Goal: Task Accomplishment & Management: Use online tool/utility

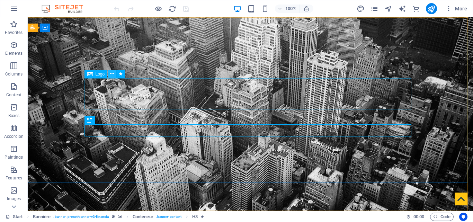
click at [112, 74] on icon at bounding box center [112, 73] width 4 height 7
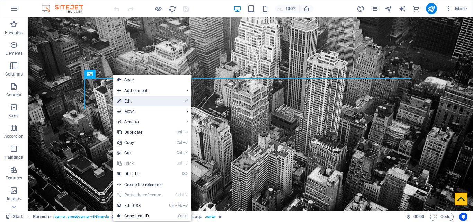
click at [125, 101] on font "Edit" at bounding box center [128, 101] width 8 height 5
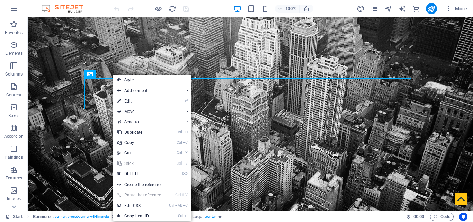
select select "px"
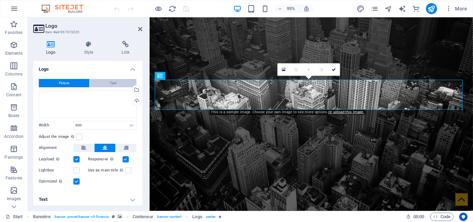
click at [104, 83] on button "Text" at bounding box center [113, 83] width 47 height 8
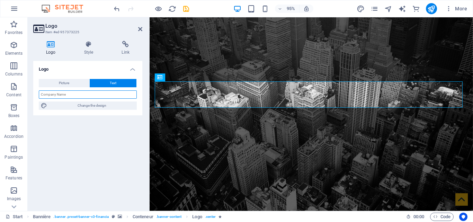
click at [64, 96] on input "text" at bounding box center [88, 94] width 98 height 8
type input "TECHON"
click at [87, 46] on icon at bounding box center [88, 44] width 35 height 7
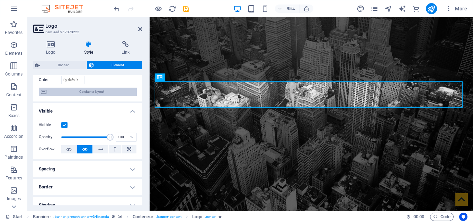
scroll to position [69, 0]
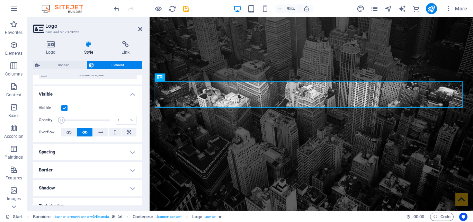
drag, startPoint x: 109, startPoint y: 120, endPoint x: 58, endPoint y: 119, distance: 50.2
click at [58, 119] on span at bounding box center [61, 120] width 7 height 7
type input "99"
drag, startPoint x: 62, startPoint y: 119, endPoint x: 108, endPoint y: 120, distance: 46.0
click at [108, 120] on span at bounding box center [109, 120] width 7 height 7
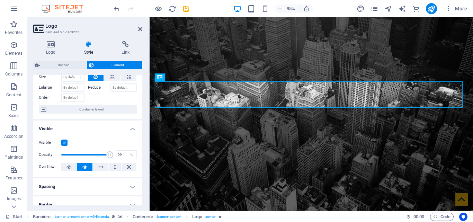
scroll to position [0, 0]
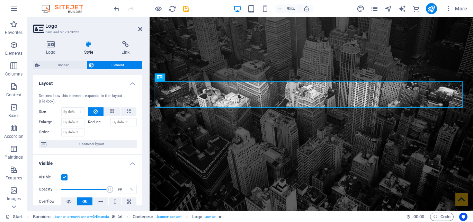
click at [131, 83] on h4 "Layout" at bounding box center [87, 81] width 109 height 12
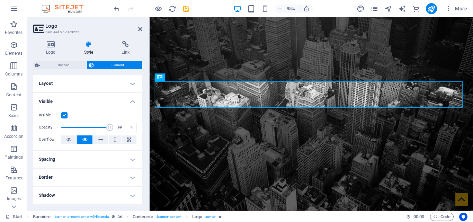
click at [131, 83] on h4 "Layout" at bounding box center [87, 83] width 109 height 17
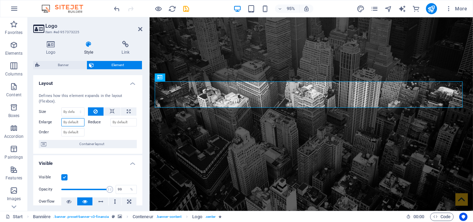
click at [77, 121] on input "Enlarge" at bounding box center [72, 122] width 23 height 8
click at [93, 120] on font "Reduce" at bounding box center [94, 122] width 13 height 4
click at [110, 120] on input "Reduce" at bounding box center [123, 122] width 27 height 8
click at [72, 142] on span "Container layout" at bounding box center [91, 144] width 86 height 8
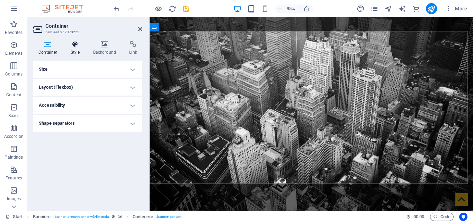
click at [74, 45] on icon at bounding box center [75, 44] width 20 height 7
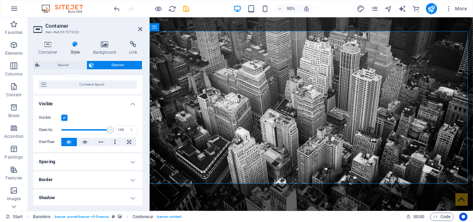
scroll to position [69, 0]
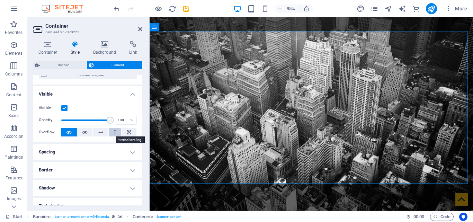
click at [115, 132] on icon at bounding box center [115, 132] width 2 height 8
click at [137, 29] on h2 "Container" at bounding box center [93, 26] width 97 height 6
click at [141, 29] on icon at bounding box center [140, 29] width 4 height 6
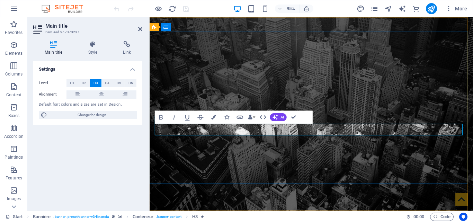
drag, startPoint x: 379, startPoint y: 133, endPoint x: 381, endPoint y: 138, distance: 6.0
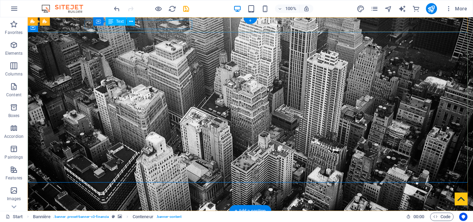
click at [176, 219] on div "[STREET_ADDRESS][US_STATE]" at bounding box center [247, 223] width 321 height 9
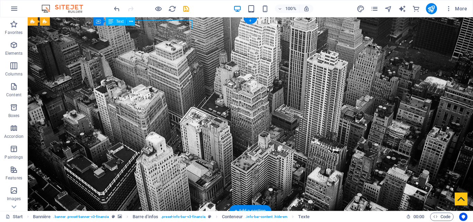
click at [181, 219] on div "[STREET_ADDRESS][US_STATE]" at bounding box center [247, 223] width 321 height 9
click at [119, 21] on font "Text" at bounding box center [120, 21] width 8 height 5
click at [164, 219] on div "[STREET_ADDRESS][US_STATE]" at bounding box center [247, 223] width 321 height 9
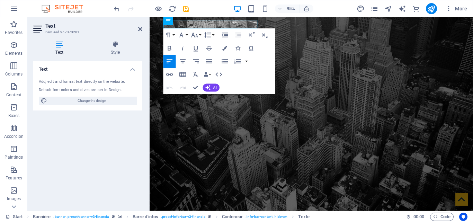
click at [61, 44] on icon at bounding box center [59, 44] width 52 height 7
drag, startPoint x: 139, startPoint y: 30, endPoint x: 112, endPoint y: 12, distance: 32.4
click at [139, 30] on icon at bounding box center [140, 29] width 4 height 6
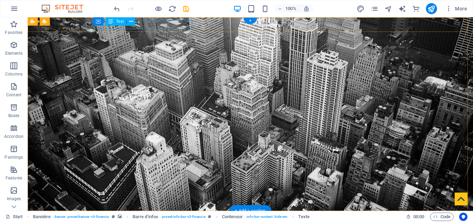
click at [151, 219] on div "[STREET_ADDRESS][US_STATE]" at bounding box center [247, 223] width 321 height 9
click at [176, 219] on div "[STREET_ADDRESS][US_STATE]" at bounding box center [247, 223] width 321 height 9
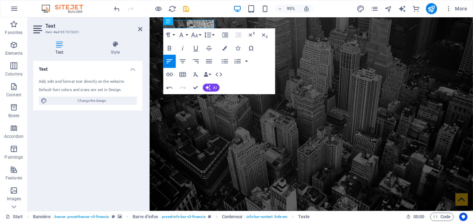
drag, startPoint x: 261, startPoint y: 58, endPoint x: 270, endPoint y: 78, distance: 21.9
click at [272, 85] on div "Paragraph Format Normal Heading 1 Heading 2 Heading 3 Heading 4 Heading 5 Headi…" at bounding box center [219, 61] width 112 height 66
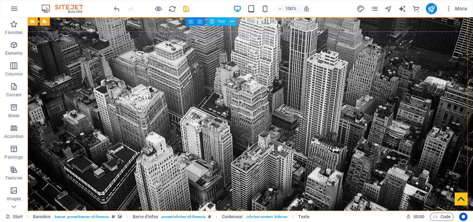
click at [235, 25] on button at bounding box center [232, 21] width 8 height 8
click at [234, 25] on icon at bounding box center [232, 21] width 4 height 7
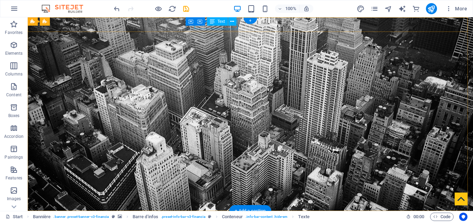
click at [206, 21] on font "Container" at bounding box center [205, 21] width 18 height 5
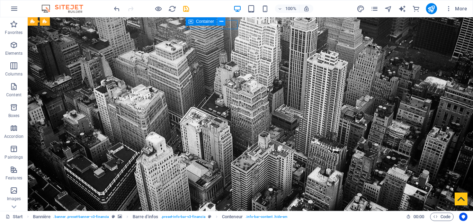
click at [222, 22] on icon at bounding box center [221, 21] width 4 height 7
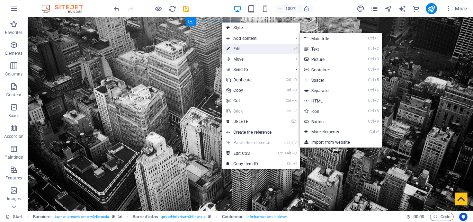
click at [236, 48] on font "Edit" at bounding box center [237, 48] width 8 height 5
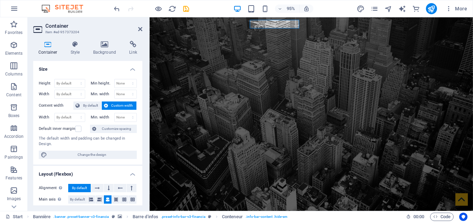
click at [45, 48] on h4 "Container" at bounding box center [49, 48] width 32 height 15
click at [47, 49] on h4 "Container" at bounding box center [49, 48] width 32 height 15
click at [72, 47] on icon at bounding box center [75, 44] width 20 height 7
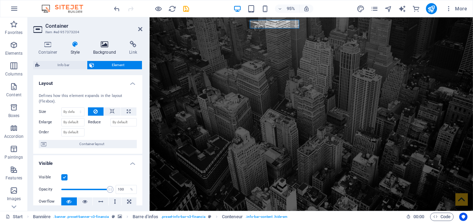
click at [100, 45] on icon at bounding box center [105, 44] width 34 height 7
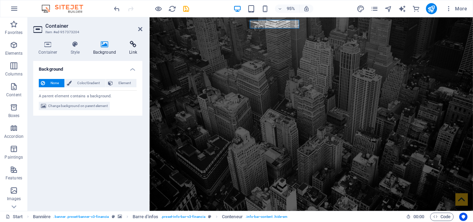
click at [134, 43] on icon at bounding box center [133, 44] width 18 height 7
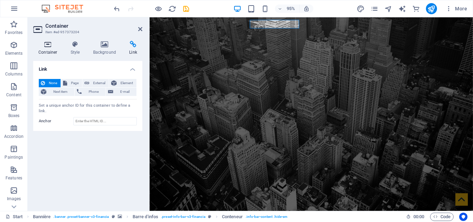
click at [49, 50] on font "Container" at bounding box center [47, 52] width 19 height 5
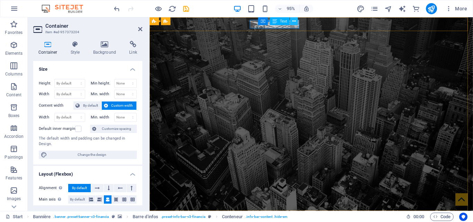
click at [294, 21] on icon at bounding box center [293, 21] width 3 height 7
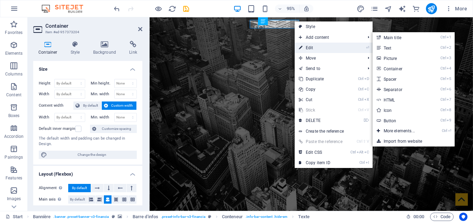
click at [308, 48] on font "Edit" at bounding box center [310, 47] width 8 height 5
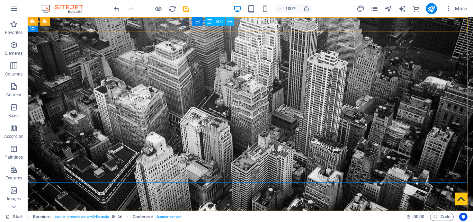
click at [232, 21] on icon at bounding box center [230, 21] width 4 height 7
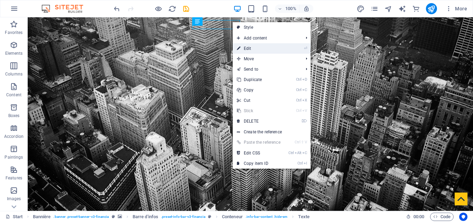
click at [252, 48] on link "⏎ Edit" at bounding box center [259, 48] width 52 height 10
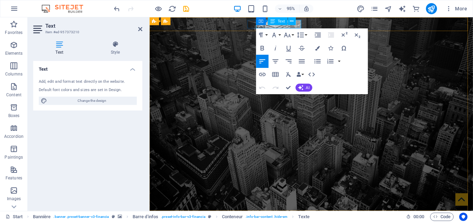
click at [299, 23] on div "Conteneur Text" at bounding box center [278, 21] width 44 height 8
click at [298, 24] on div "Conteneur Text" at bounding box center [278, 21] width 44 height 8
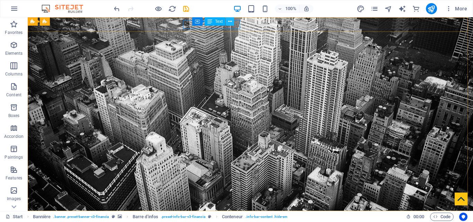
click at [229, 22] on icon at bounding box center [230, 21] width 4 height 7
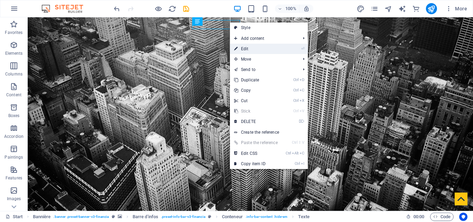
click at [246, 50] on font "Edit" at bounding box center [245, 48] width 8 height 5
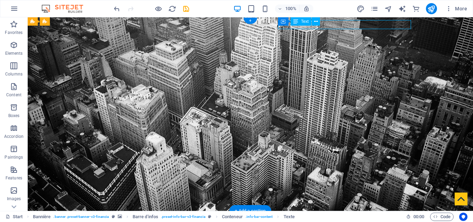
click at [318, 22] on button at bounding box center [315, 21] width 8 height 8
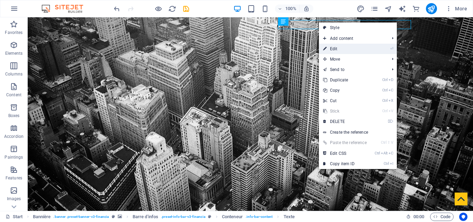
click at [330, 48] on font "Edit" at bounding box center [334, 48] width 8 height 5
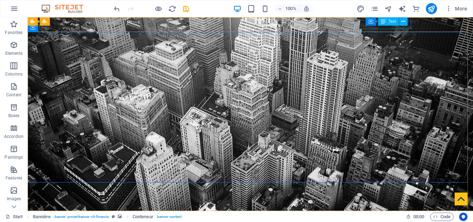
click at [387, 26] on div "Conteneur Text" at bounding box center [388, 21] width 46 height 9
click at [404, 21] on icon at bounding box center [403, 21] width 4 height 7
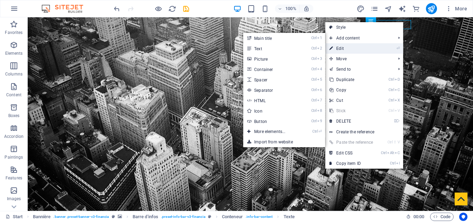
click at [355, 47] on link "⏎ Edit" at bounding box center [351, 48] width 52 height 10
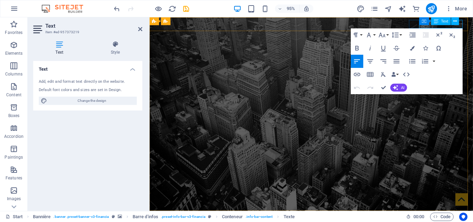
click at [461, 25] on div "Conteneur Text" at bounding box center [441, 21] width 44 height 8
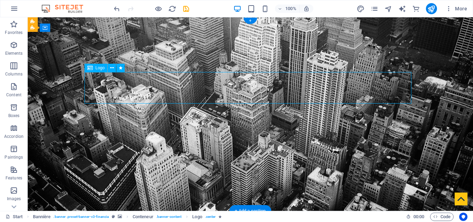
select select "px"
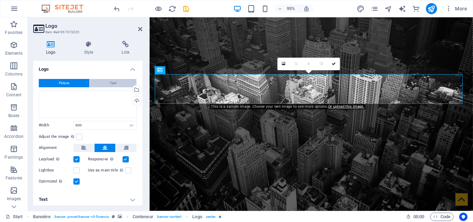
click at [116, 81] on button "Text" at bounding box center [113, 83] width 47 height 8
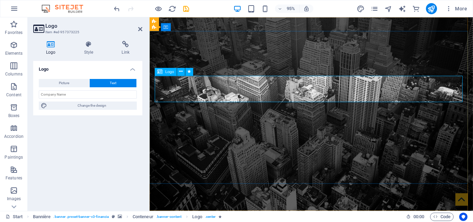
click at [182, 71] on icon at bounding box center [180, 72] width 3 height 7
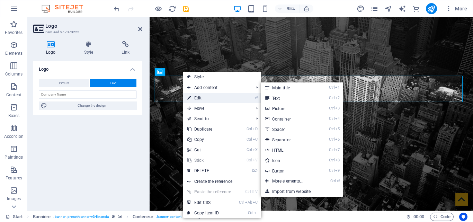
click at [195, 95] on link "⏎ Edit" at bounding box center [209, 98] width 52 height 10
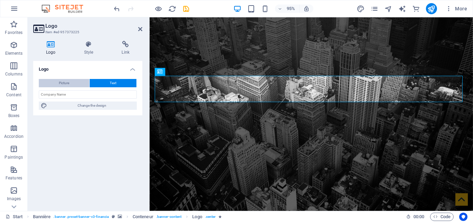
click at [56, 82] on button "Picture" at bounding box center [64, 83] width 51 height 8
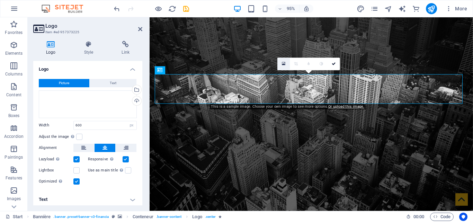
click at [284, 64] on icon at bounding box center [284, 64] width 4 height 4
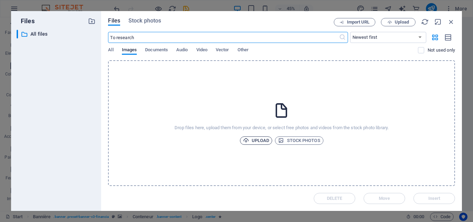
click at [254, 139] on font "Upload" at bounding box center [261, 140] width 18 height 5
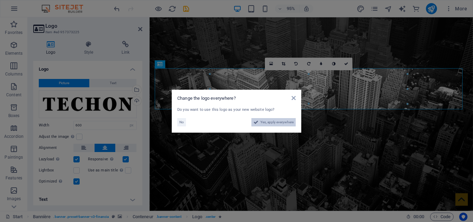
click at [281, 121] on font "Yes, apply everywhere" at bounding box center [276, 122] width 33 height 4
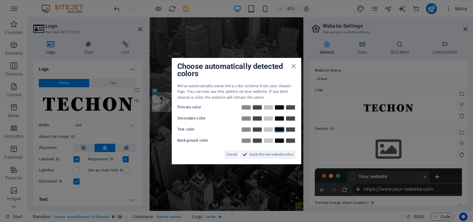
click at [282, 130] on link at bounding box center [279, 130] width 10 height 6
click at [270, 140] on link at bounding box center [268, 141] width 10 height 6
click at [269, 154] on font "Apply the new website colors" at bounding box center [271, 154] width 44 height 4
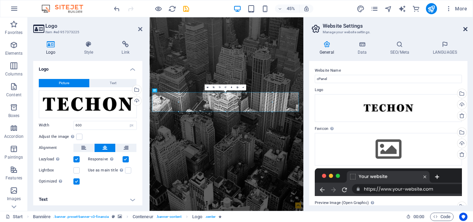
click at [463, 29] on icon at bounding box center [465, 29] width 4 height 6
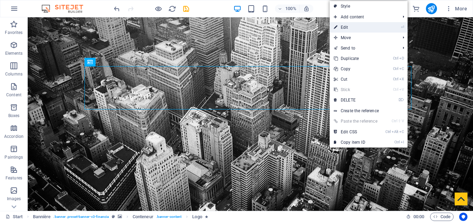
click at [352, 27] on link "⏎ Edit" at bounding box center [355, 27] width 52 height 10
select select "px"
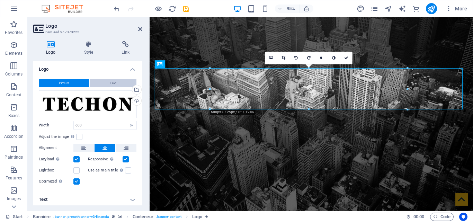
click at [107, 82] on button "Text" at bounding box center [113, 83] width 47 height 8
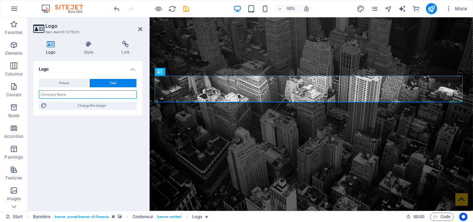
click at [78, 94] on input "text" at bounding box center [88, 94] width 98 height 8
type input "t"
drag, startPoint x: 71, startPoint y: 96, endPoint x: 27, endPoint y: 92, distance: 44.4
click at [27, 92] on section "Favorites Elements Columns Content Boxes Accordion Paintings Features Images Sl…" at bounding box center [236, 113] width 473 height 193
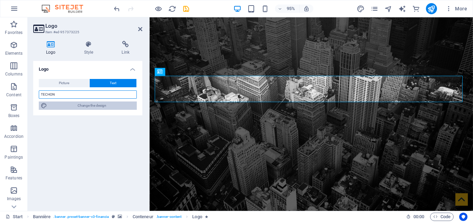
type input "TECHON"
click at [74, 105] on span "Change the design" at bounding box center [91, 105] width 85 height 8
select select "rem"
select select "300"
select select "px"
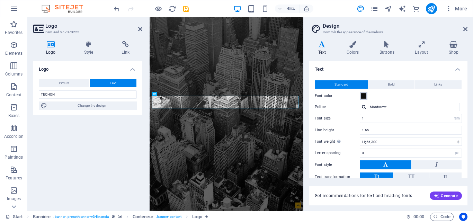
click at [363, 95] on span at bounding box center [364, 96] width 6 height 6
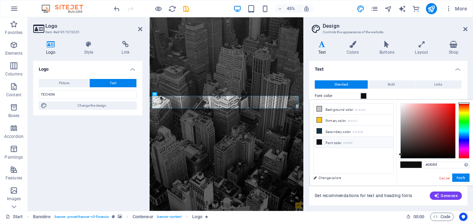
click at [464, 102] on div at bounding box center [463, 103] width 11 height 2
click at [443, 161] on div "#0f0f0f Supported formats #0852ed rgb(8, 82, 237) rgba(8, 82, 237, 90%) hsv(221…" at bounding box center [434, 193] width 76 height 187
click at [441, 164] on input "#0f0f0f" at bounding box center [446, 164] width 46 height 7
drag, startPoint x: 441, startPoint y: 164, endPoint x: 410, endPoint y: 159, distance: 31.0
click at [410, 159] on div "#0f0f0f Supported formats #0852ed rgb(8, 82, 237) rgba(8, 82, 237, 90%) hsv(221…" at bounding box center [434, 193] width 76 height 187
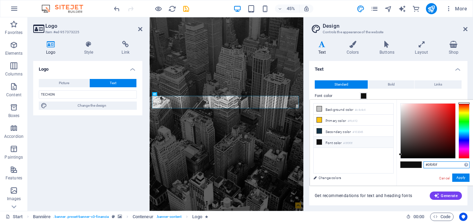
click at [441, 165] on input "#0f0f0f" at bounding box center [446, 164] width 46 height 7
click at [444, 164] on input "#0f0f0f" at bounding box center [446, 164] width 46 height 7
click at [440, 165] on input "#0f0f0f" at bounding box center [446, 164] width 46 height 7
type input "#fafafa"
click at [464, 178] on font "Apply" at bounding box center [460, 177] width 9 height 4
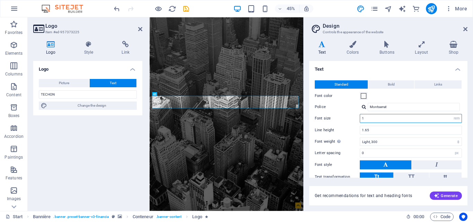
click at [440, 119] on input "1" at bounding box center [410, 118] width 101 height 8
type input "2"
click at [400, 131] on input "1.65" at bounding box center [410, 130] width 101 height 8
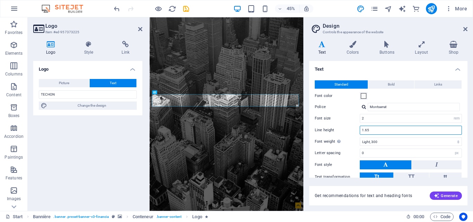
drag, startPoint x: 398, startPoint y: 129, endPoint x: 360, endPoint y: 128, distance: 38.4
click at [360, 128] on input "1.65" at bounding box center [410, 130] width 101 height 8
type input "3"
click at [400, 140] on select "Thin, 100 Extra light, 200 Light, 300 Normal, 400 Medium, 500 Semi-fat, 600 Fat…" at bounding box center [411, 141] width 102 height 8
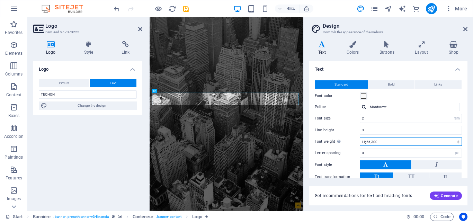
select select "700"
click at [360, 137] on select "Thin, 100 Extra light, 200 Light, 300 Normal, 400 Medium, 500 Semi-fat, 600 Fat…" at bounding box center [411, 141] width 102 height 8
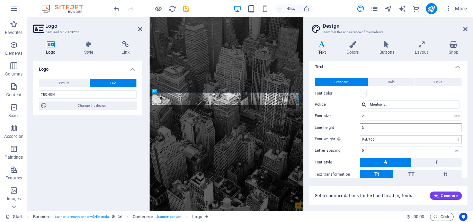
scroll to position [35, 0]
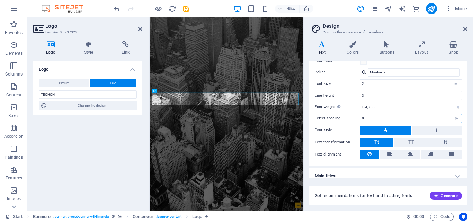
click at [423, 116] on input "0" at bounding box center [410, 118] width 101 height 8
type input "6"
click at [387, 128] on icon at bounding box center [385, 130] width 4 height 8
click at [383, 130] on icon at bounding box center [385, 130] width 4 height 8
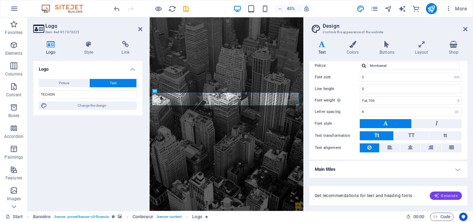
click at [445, 196] on font "Generate" at bounding box center [449, 195] width 17 height 4
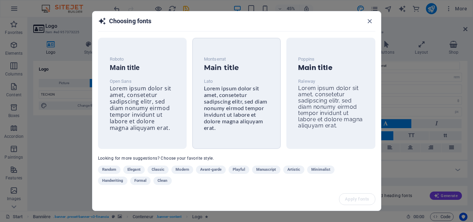
click at [216, 59] on font "Montserrat" at bounding box center [215, 58] width 22 height 5
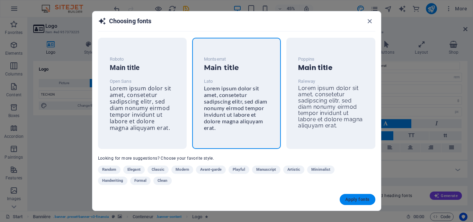
click at [350, 199] on font "Apply fonts" at bounding box center [357, 199] width 24 height 5
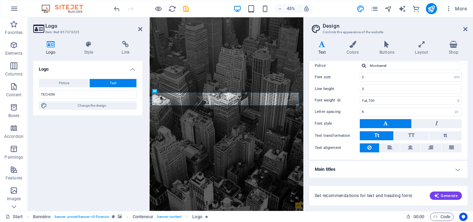
type input "Lato"
type input "16"
select select "px"
type input "1.6"
select select "400"
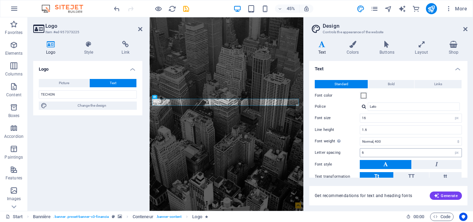
scroll to position [0, 0]
drag, startPoint x: 363, startPoint y: 96, endPoint x: 368, endPoint y: 99, distance: 5.8
click at [363, 96] on span at bounding box center [364, 96] width 6 height 6
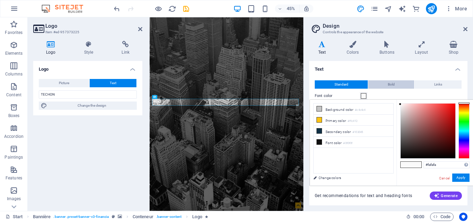
click at [392, 85] on font "Bold" at bounding box center [391, 84] width 7 height 4
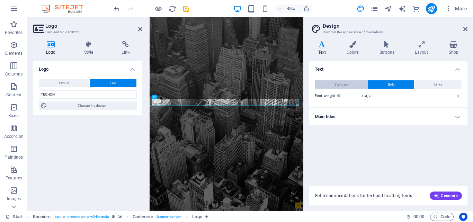
click at [342, 84] on font "Standard" at bounding box center [341, 84] width 14 height 4
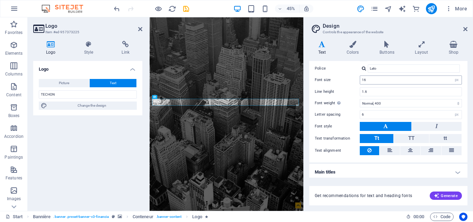
scroll to position [41, 0]
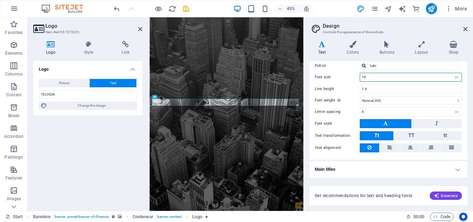
click at [431, 77] on input "16" at bounding box center [410, 77] width 101 height 8
type input "1"
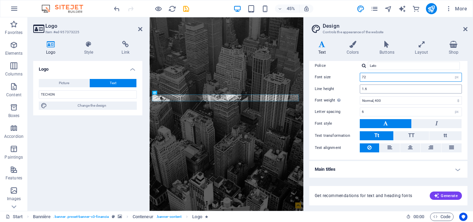
type input "72"
click at [417, 90] on input "1.6" at bounding box center [410, 89] width 101 height 8
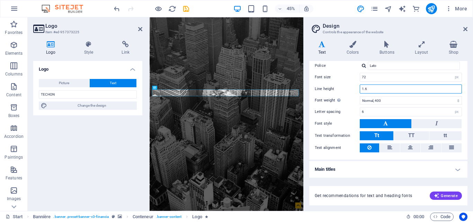
drag, startPoint x: 416, startPoint y: 90, endPoint x: 347, endPoint y: 86, distance: 69.7
click at [347, 86] on div "Line height 1.6" at bounding box center [388, 88] width 147 height 9
type input "8"
click at [399, 101] on select "Thin, 100 Extra light, 200 Light, 300 Normal, 400 Medium, 500 Semi-fat, 600 Fat…" at bounding box center [411, 100] width 102 height 8
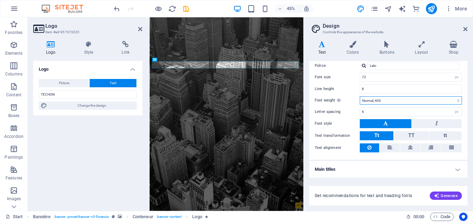
select select "900"
click at [360, 96] on select "Thin, 100 Extra light, 200 Light, 300 Normal, 400 Medium, 500 Semi-fat, 600 Fat…" at bounding box center [411, 100] width 102 height 8
click at [380, 122] on button at bounding box center [386, 123] width 52 height 9
click at [465, 28] on icon at bounding box center [465, 29] width 4 height 6
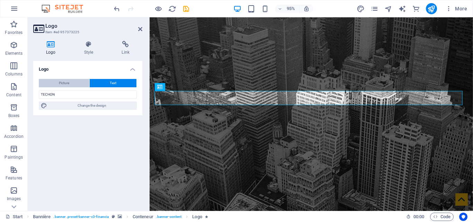
click at [66, 84] on font "Picture" at bounding box center [64, 83] width 10 height 4
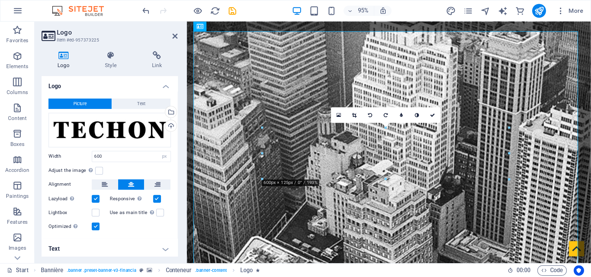
scroll to position [69, 0]
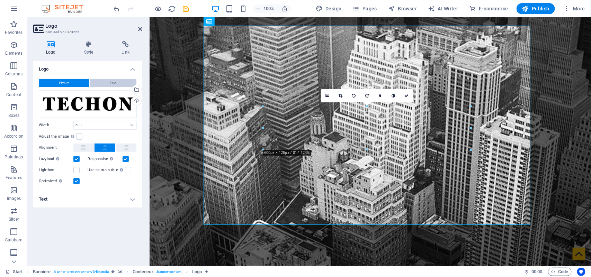
click at [117, 82] on button "Text" at bounding box center [113, 83] width 47 height 8
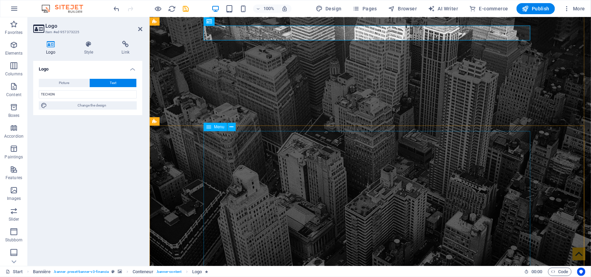
scroll to position [0, 0]
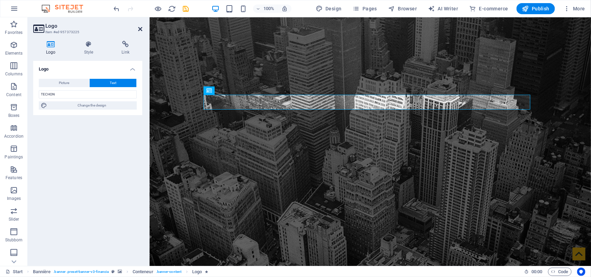
click at [141, 26] on icon at bounding box center [140, 29] width 4 height 6
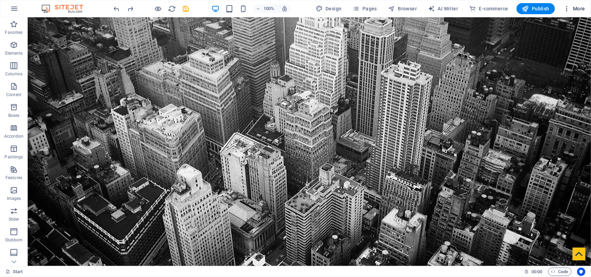
click at [472, 9] on font "More" at bounding box center [579, 9] width 12 height 6
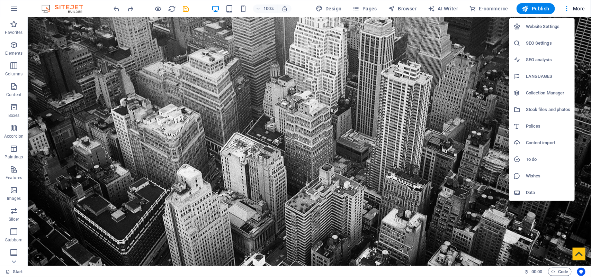
click at [440, 67] on div at bounding box center [295, 138] width 591 height 277
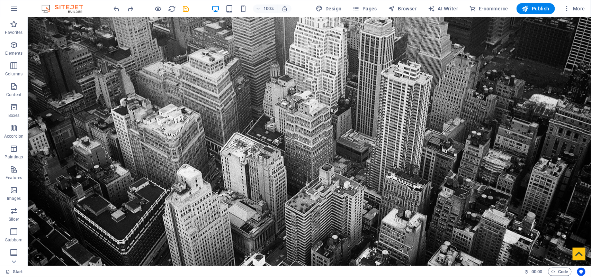
click at [187, 7] on icon "save" at bounding box center [186, 9] width 8 height 8
checkbox input "false"
